Goal: Task Accomplishment & Management: Manage account settings

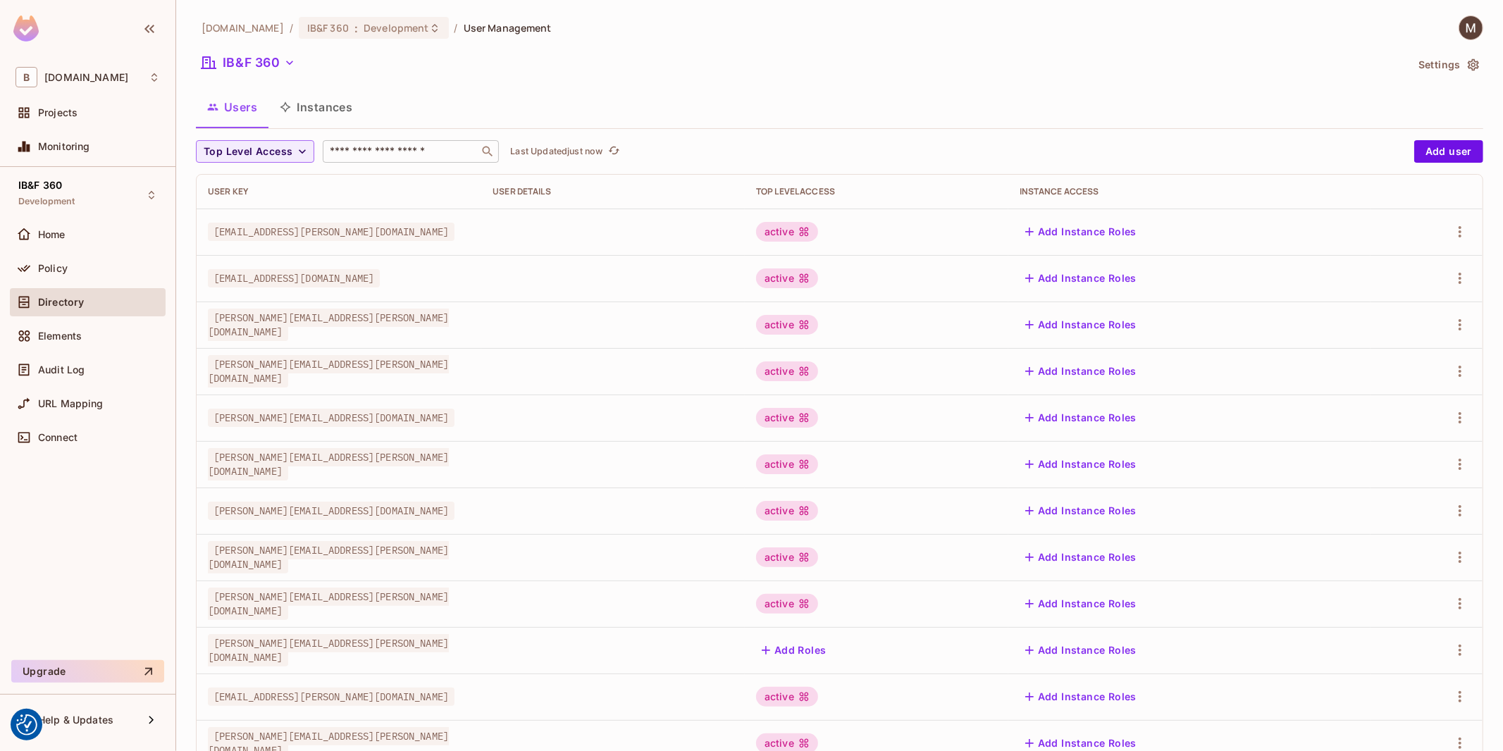
drag, startPoint x: 416, startPoint y: 166, endPoint x: 421, endPoint y: 156, distance: 10.4
click at [416, 166] on div "Top Level Access ​ Last Updated just now Add user User Key User Details Top Lev…" at bounding box center [840, 546] width 1288 height 813
click at [427, 152] on input "text" at bounding box center [401, 151] width 148 height 14
type input "**********"
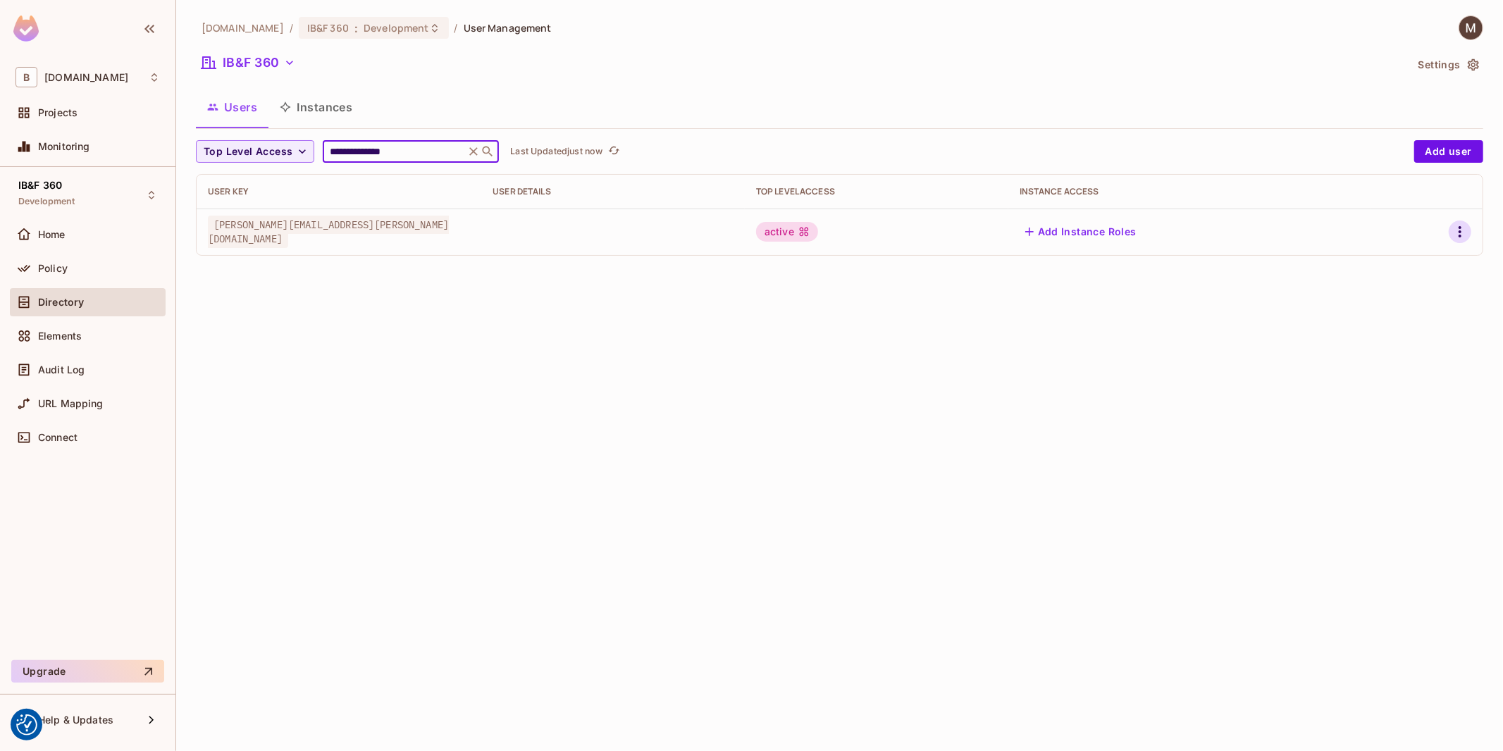
click at [1461, 241] on button "button" at bounding box center [1460, 232] width 23 height 23
drag, startPoint x: 975, startPoint y: 321, endPoint x: 987, endPoint y: 291, distance: 31.7
click at [982, 302] on div at bounding box center [751, 375] width 1503 height 751
click at [1460, 230] on icon "button" at bounding box center [1460, 231] width 17 height 17
click at [1366, 266] on div "Edit" at bounding box center [1373, 265] width 51 height 23
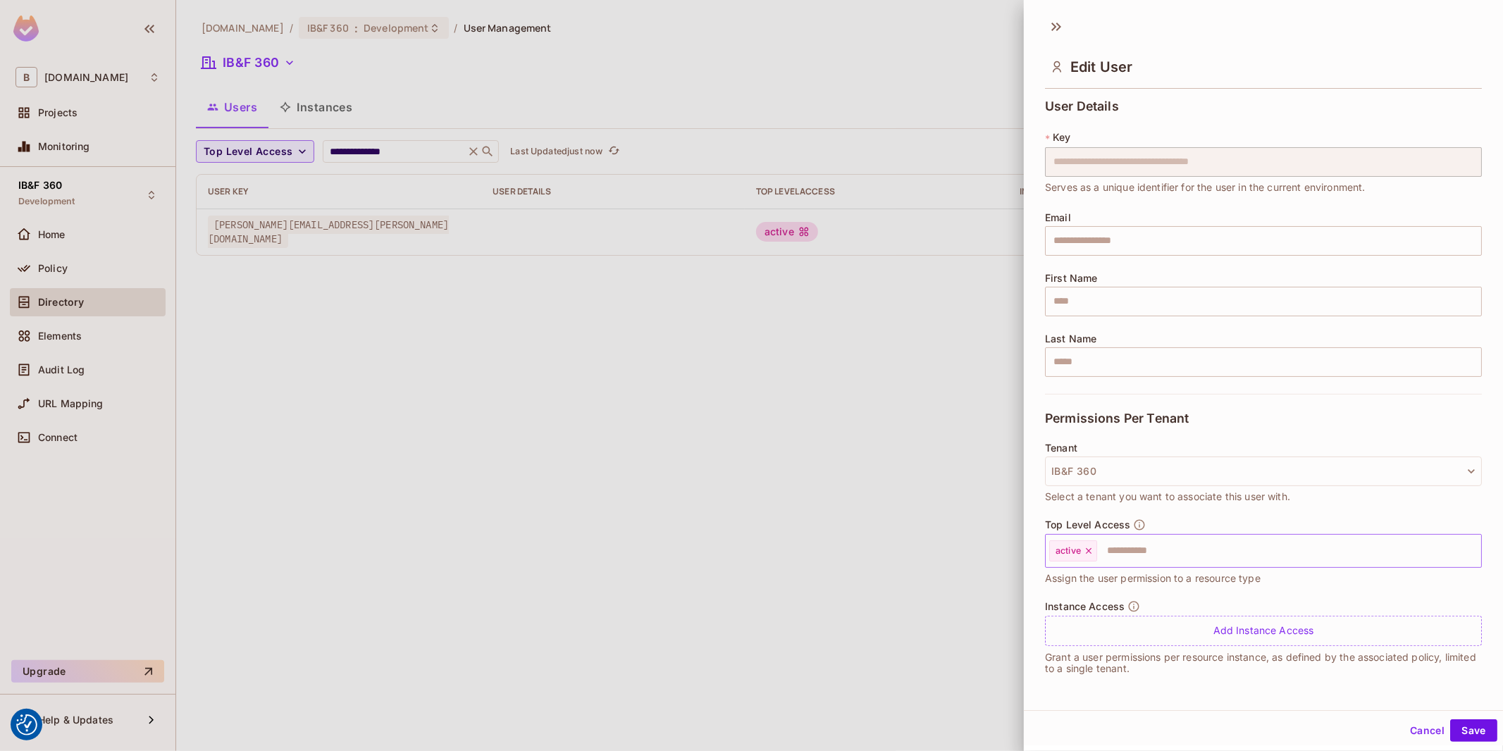
click at [1153, 543] on input "text" at bounding box center [1277, 551] width 356 height 28
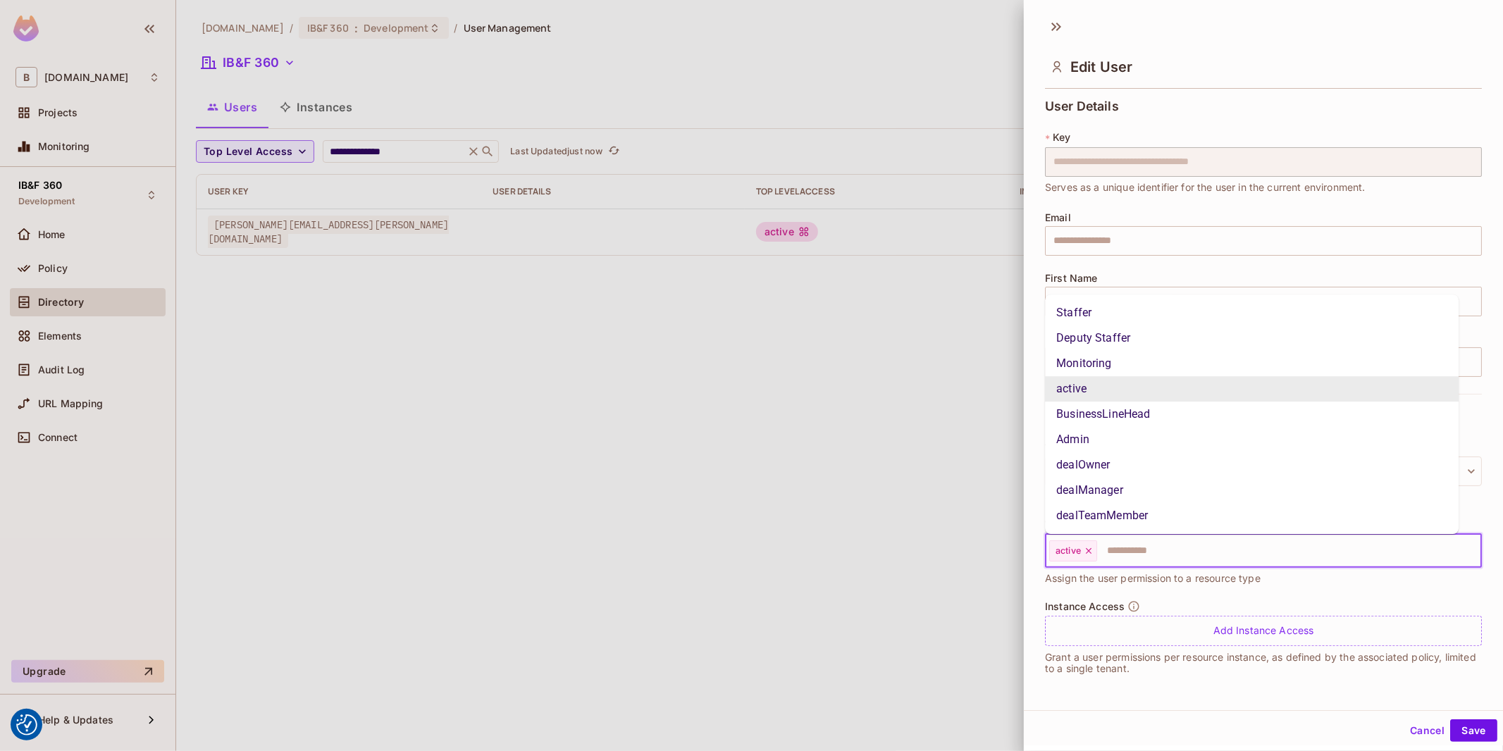
type input "*"
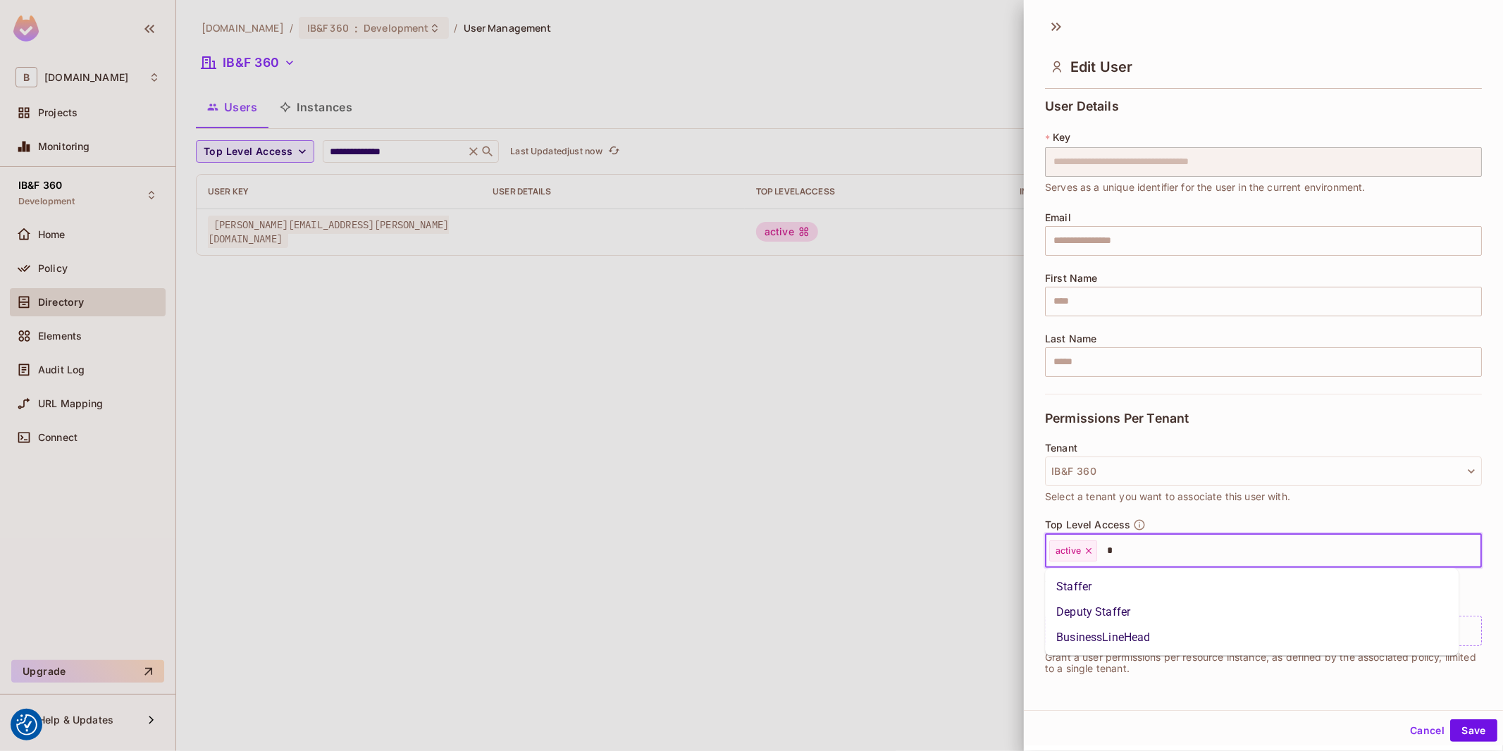
click at [1097, 589] on li "Staffer" at bounding box center [1252, 586] width 414 height 25
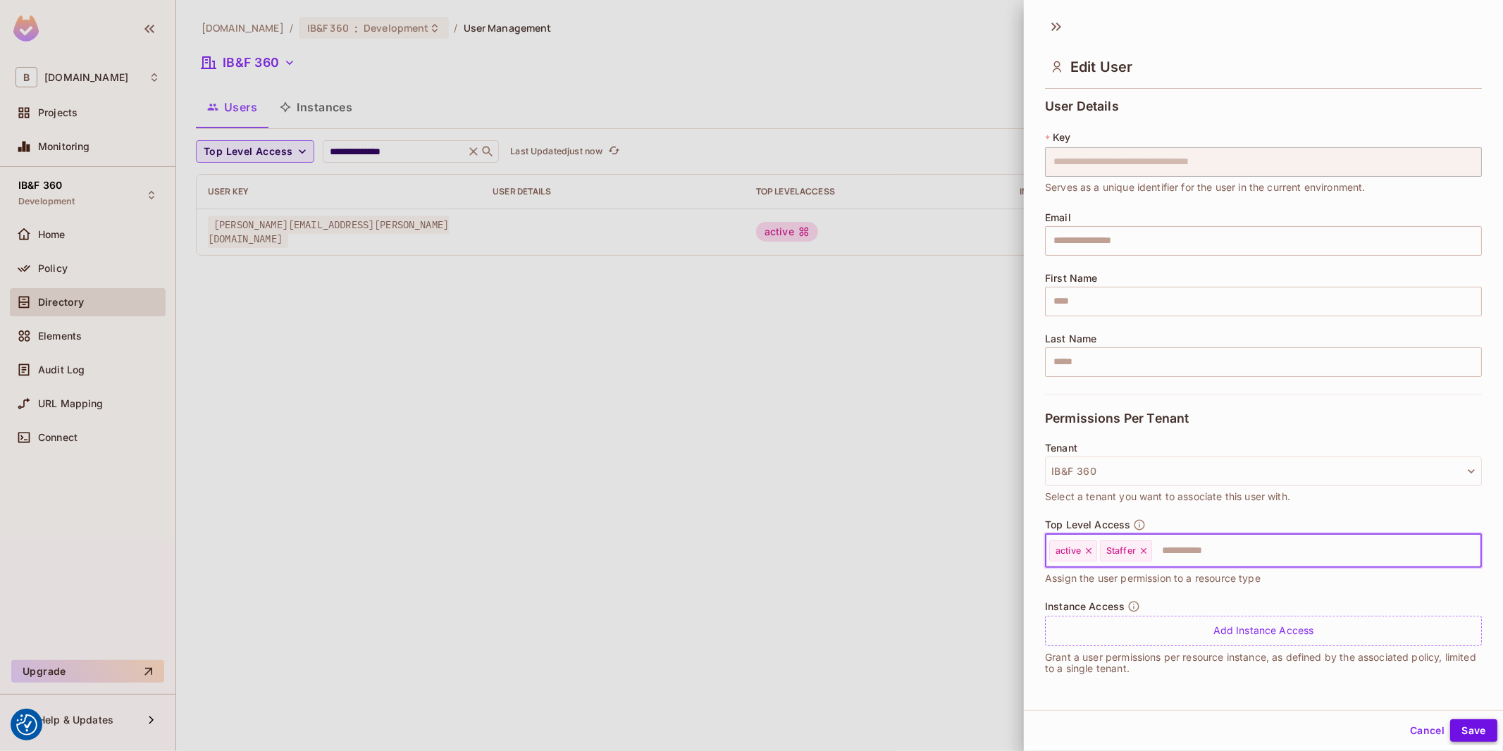
click at [1469, 727] on button "Save" at bounding box center [1473, 731] width 47 height 23
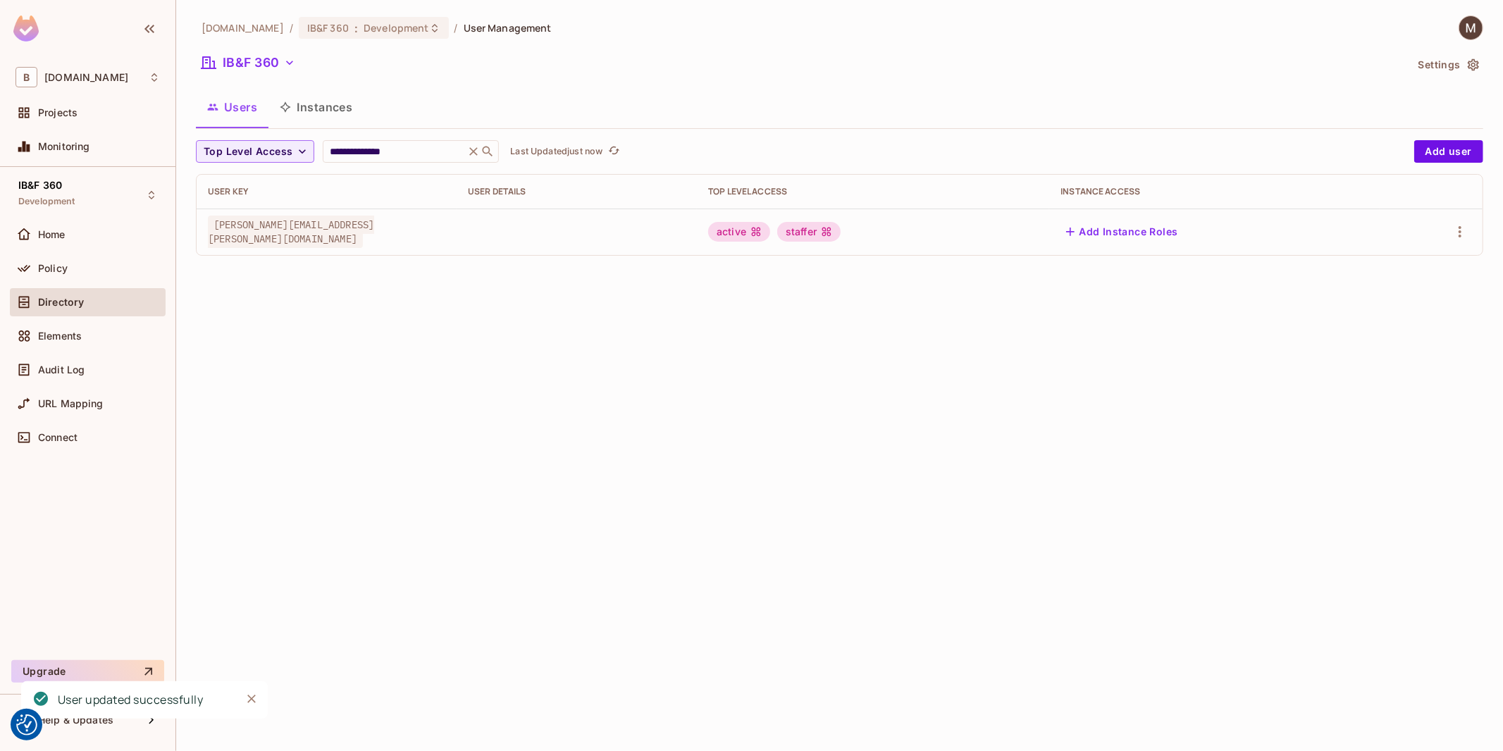
click at [868, 591] on div "**********" at bounding box center [839, 375] width 1327 height 751
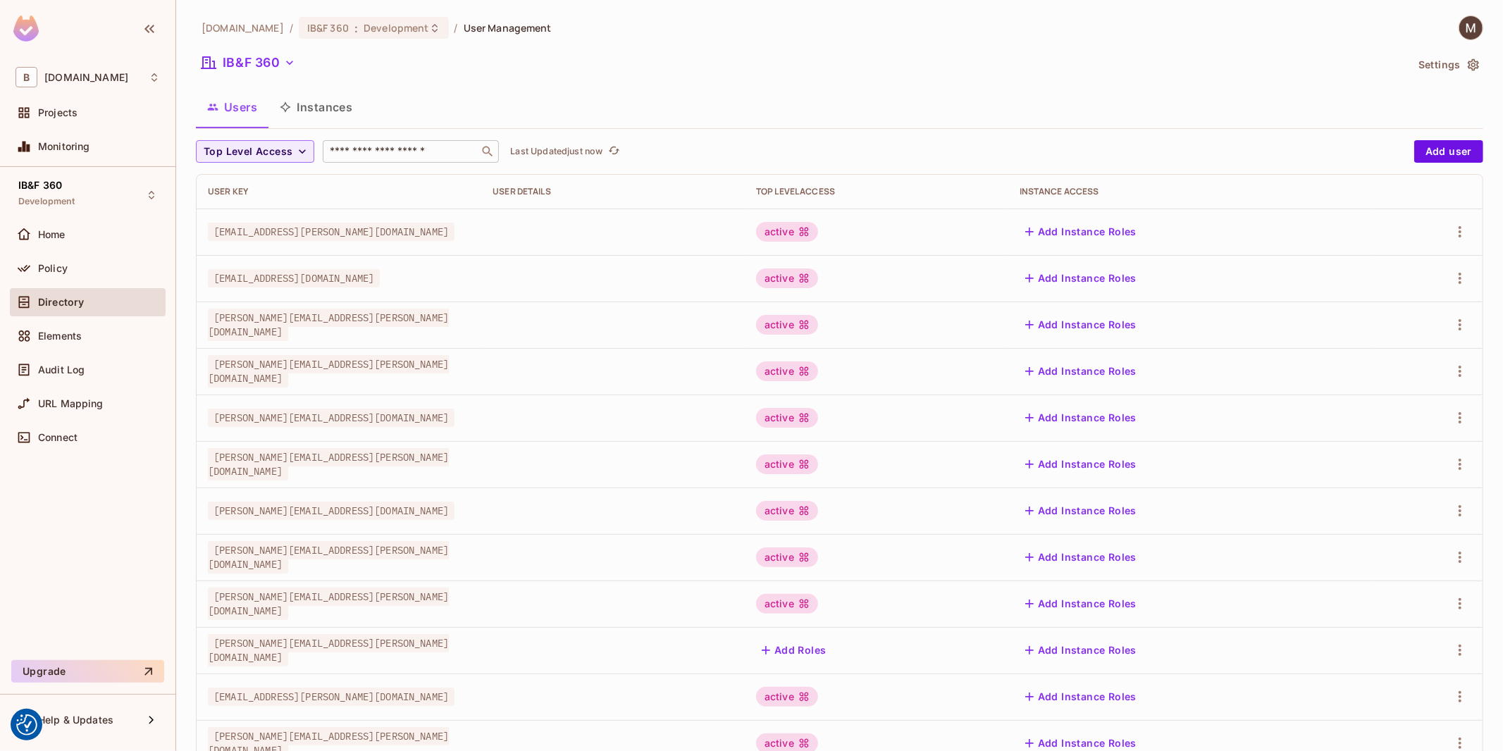
click at [416, 157] on input "text" at bounding box center [401, 151] width 148 height 14
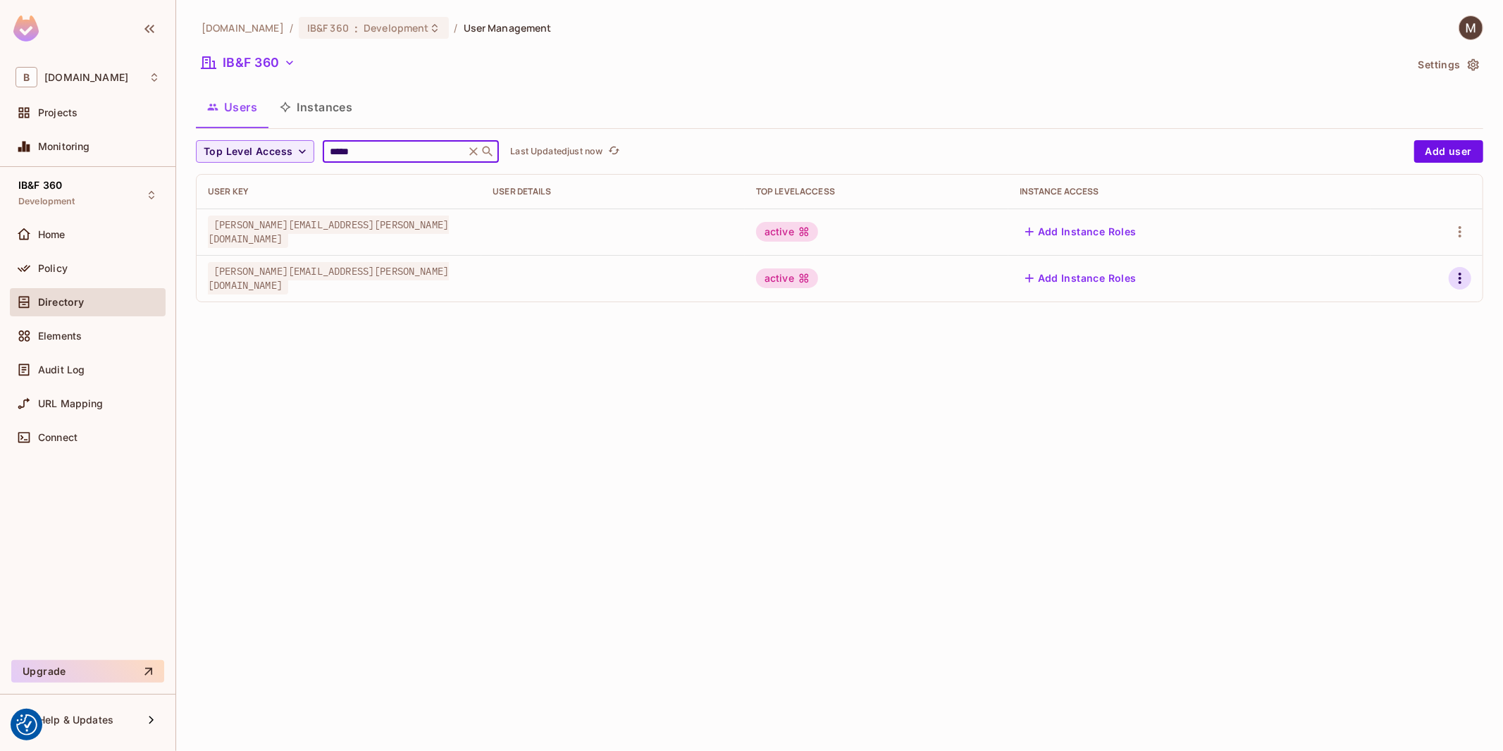
type input "*****"
click at [1459, 280] on icon "button" at bounding box center [1460, 278] width 17 height 17
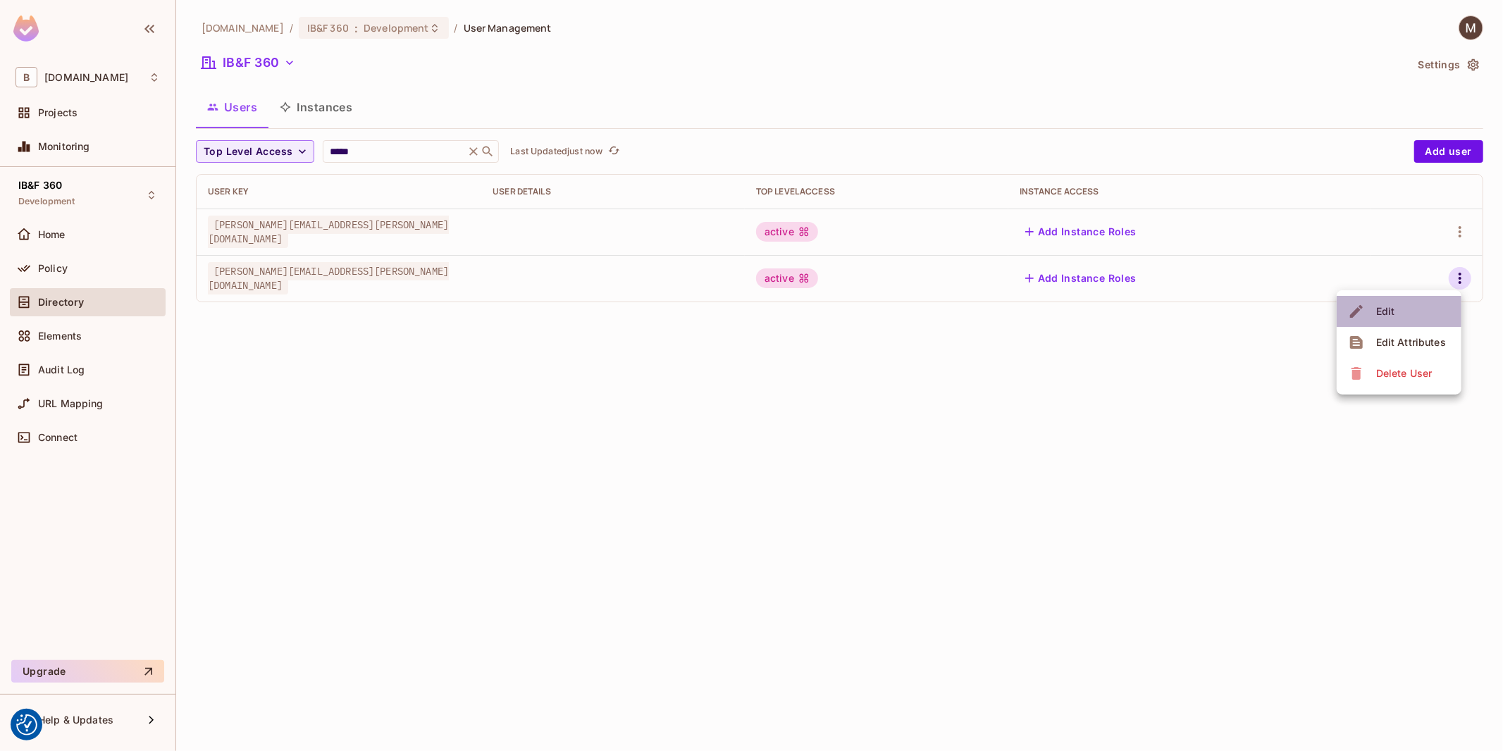
click at [1419, 311] on li "Edit" at bounding box center [1399, 311] width 125 height 31
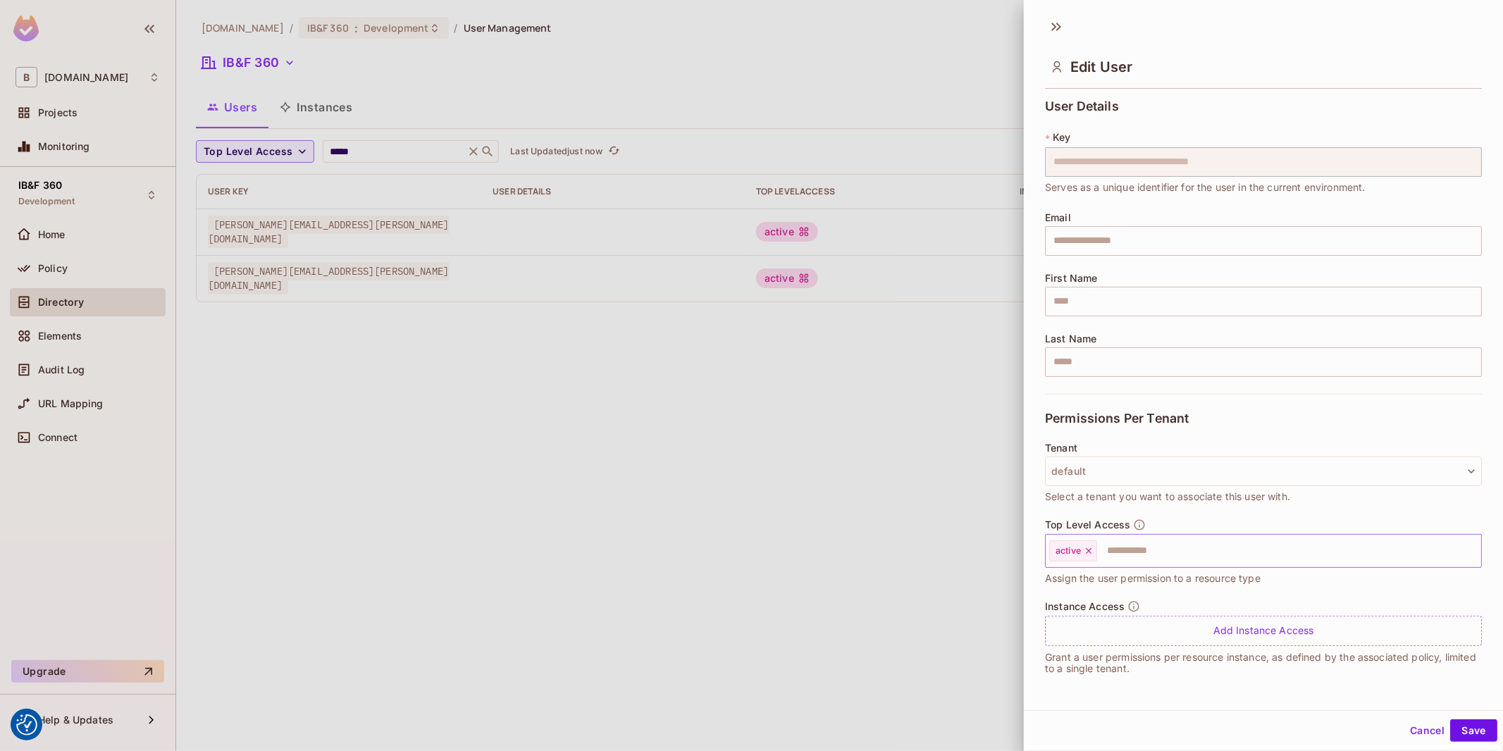
click at [1178, 557] on input "text" at bounding box center [1277, 551] width 356 height 28
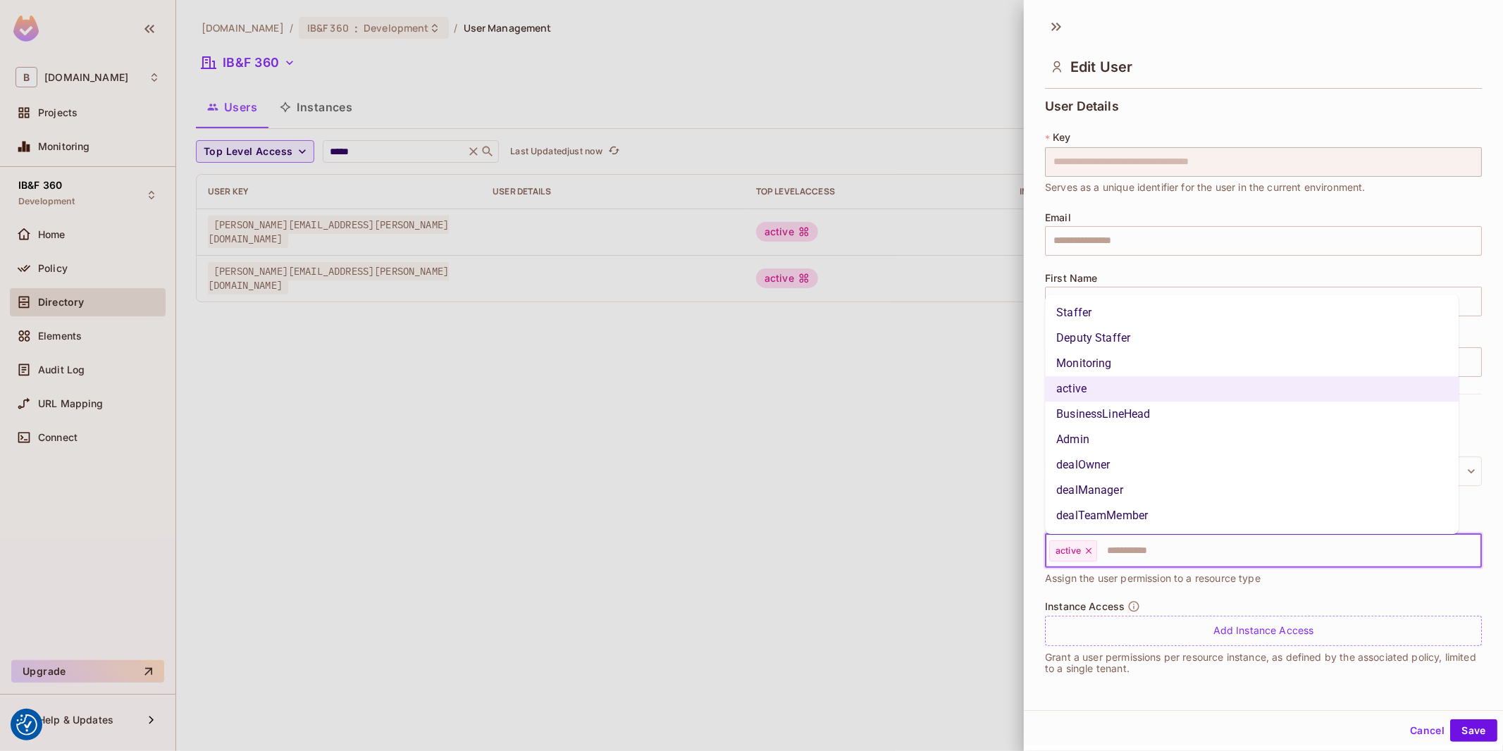
click at [1124, 319] on li "Staffer" at bounding box center [1252, 312] width 414 height 25
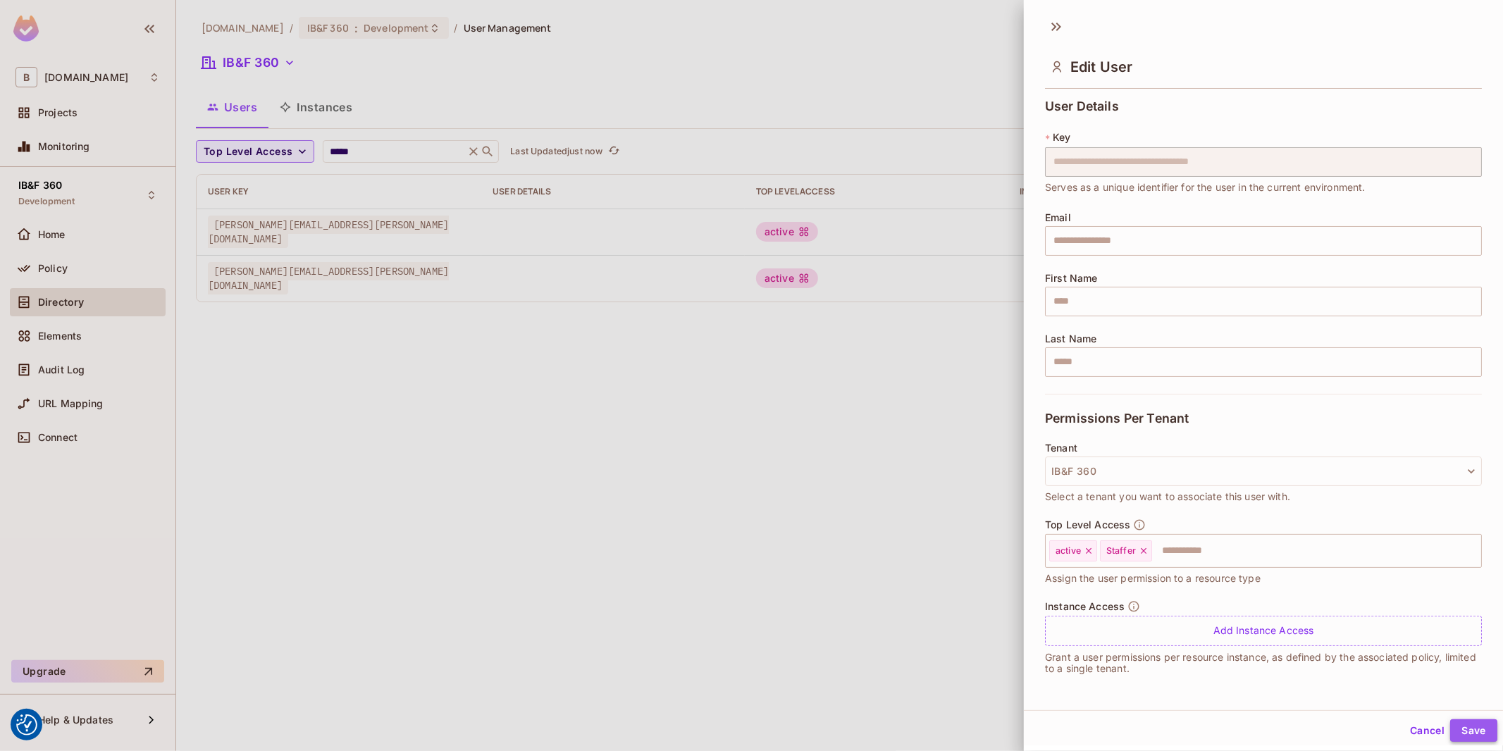
click at [1469, 722] on button "Save" at bounding box center [1473, 731] width 47 height 23
